Goal: Information Seeking & Learning: Learn about a topic

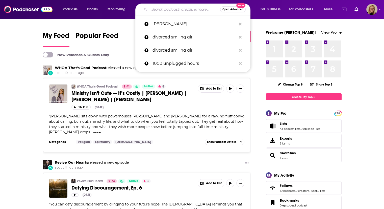
click at [186, 9] on input "Search podcasts, credits, & more..." at bounding box center [184, 9] width 71 height 8
click at [170, 39] on p "divorced smiling girl" at bounding box center [195, 37] width 84 height 13
type input "divorced smiling girl"
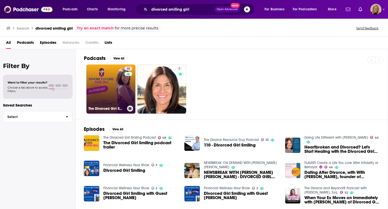
click at [108, 83] on link "48 The Divorced Girl Smiling Podcast" at bounding box center [110, 88] width 49 height 49
